Goal: Transaction & Acquisition: Purchase product/service

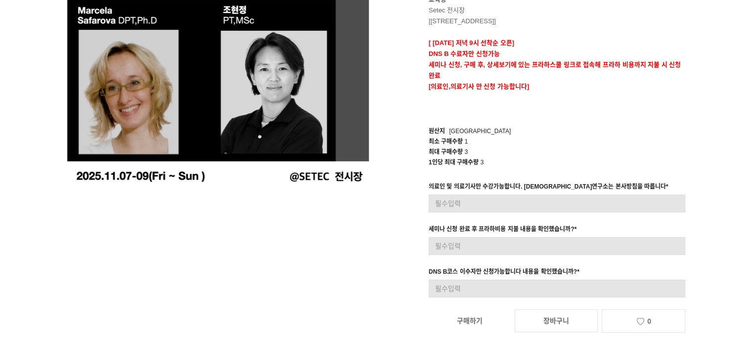
scroll to position [198, 0]
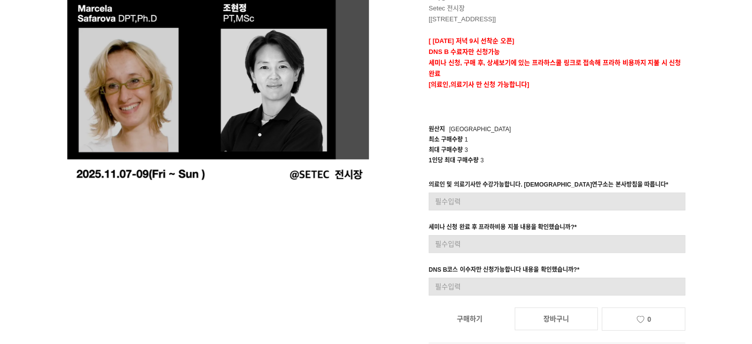
click at [274, 193] on div "prev next 상품 이미지 [DNS 2025 - Clinical C Course] 판매대기 1,000,000원 수강요일 금/토/일 (3일)…" at bounding box center [376, 123] width 633 height 489
click at [316, 254] on div "prev next 상품 이미지 [DNS 2025 - Clinical C Course] 판매대기 1,000,000원 수강요일 금/토/일 (3일)…" at bounding box center [376, 123] width 633 height 489
click at [331, 255] on div "prev next 상품 이미지 [DNS 2025 - Clinical C Course] 판매대기 1,000,000원 수강요일 금/토/일 (3일)…" at bounding box center [376, 123] width 633 height 489
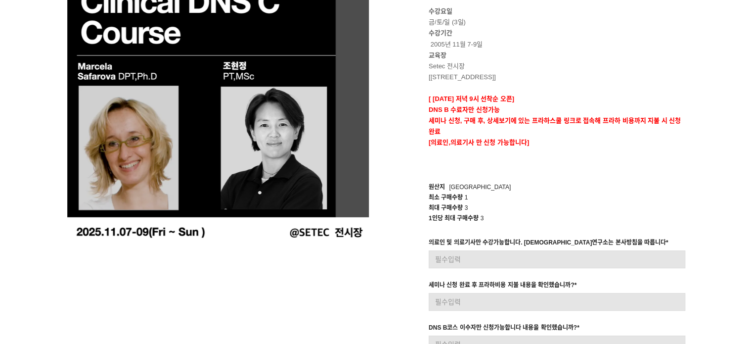
scroll to position [198, 0]
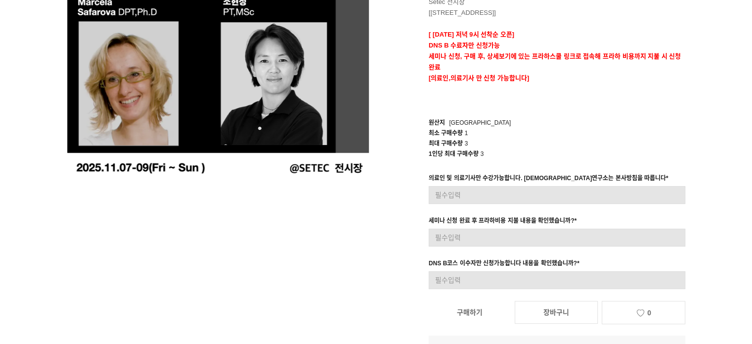
scroll to position [247, 0]
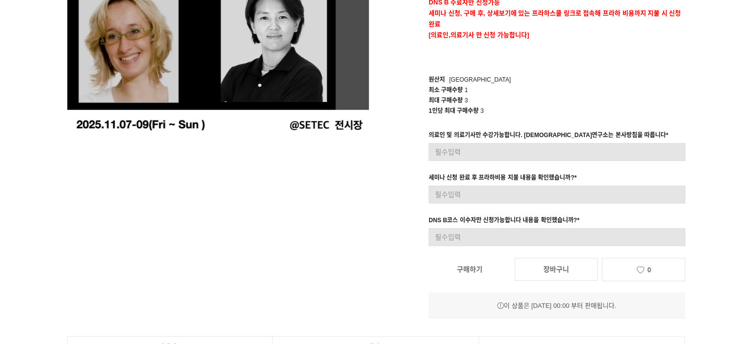
click at [298, 244] on div "prev next 상품 이미지 [DNS 2025 - Clinical C Course] 판매대기 1,000,000원 수강요일 금/토/일 (3일)…" at bounding box center [376, 73] width 633 height 489
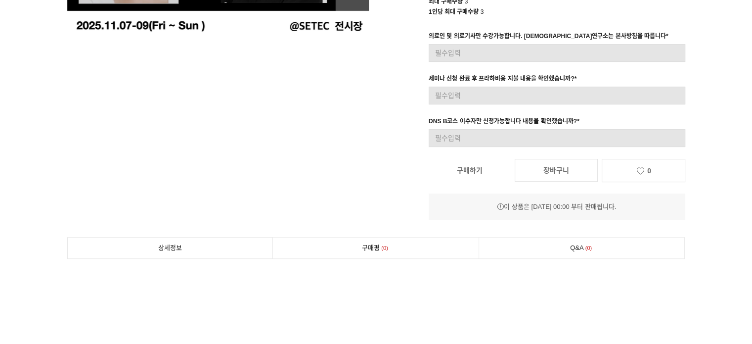
scroll to position [247, 0]
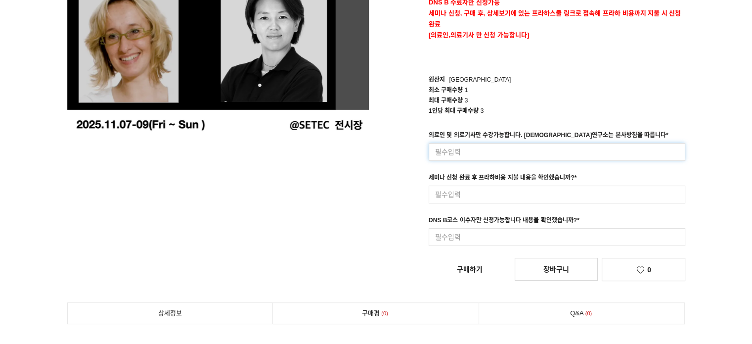
click at [478, 150] on input at bounding box center [557, 152] width 257 height 18
click at [472, 192] on input at bounding box center [557, 194] width 257 height 18
click at [469, 153] on input "G" at bounding box center [557, 152] width 257 height 18
drag, startPoint x: 469, startPoint y: 153, endPoint x: 472, endPoint y: 136, distance: 17.0
click at [469, 153] on input "G" at bounding box center [557, 152] width 257 height 18
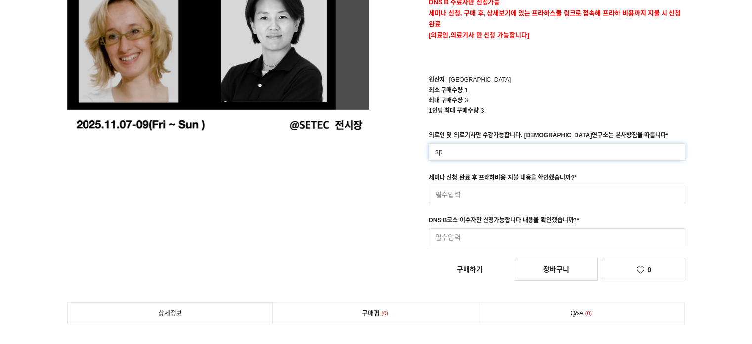
type input "s"
paste input "네"
type input "네"
click at [473, 191] on input at bounding box center [557, 194] width 257 height 18
paste input "네"
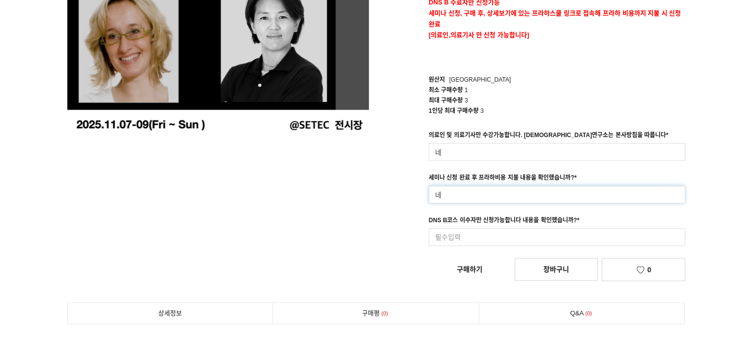
type input "네"
click at [466, 237] on input at bounding box center [557, 237] width 257 height 18
paste input "네"
type input "네"
click at [478, 269] on div "[DNS 2025 - Clinical C Course] 1,000,000원 수강요일 금/토/일 (3일) 수강기간 2005년 11월 7-9일 교…" at bounding box center [535, 60] width 302 height 449
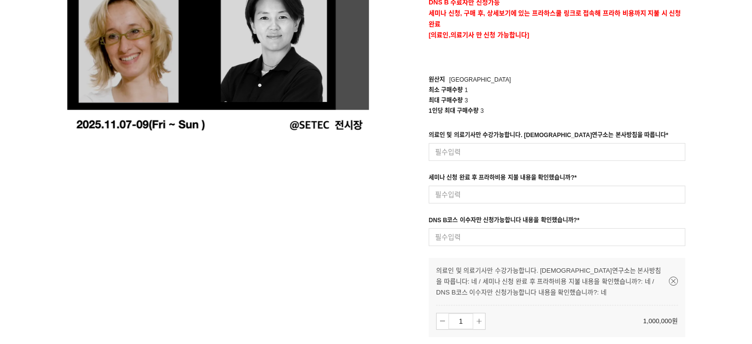
scroll to position [346, 0]
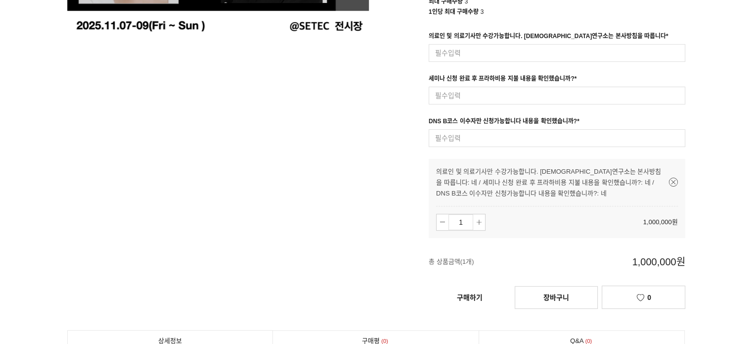
click at [485, 300] on link "구매하기" at bounding box center [470, 297] width 82 height 22
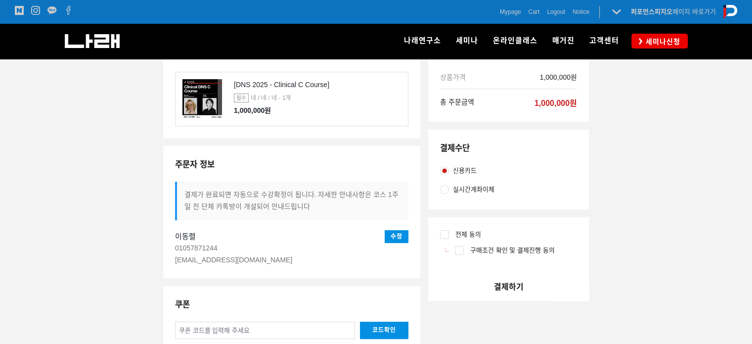
scroll to position [198, 0]
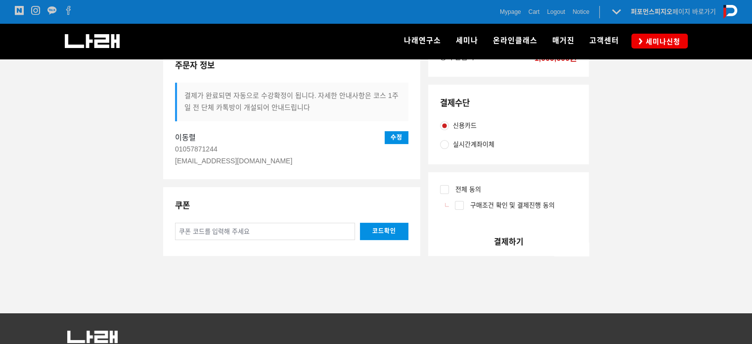
click at [443, 189] on input "전체 동의" at bounding box center [444, 189] width 9 height 9
checkbox input "true"
click at [513, 241] on button "결제하기" at bounding box center [508, 241] width 161 height 28
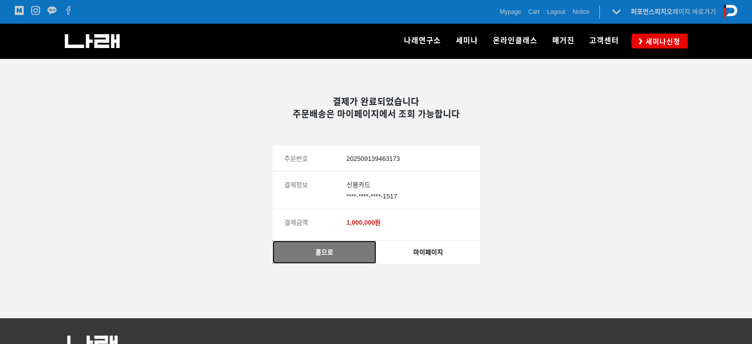
click at [363, 255] on link "홈으로" at bounding box center [324, 251] width 104 height 23
